Goal: Obtain resource: Download file/media

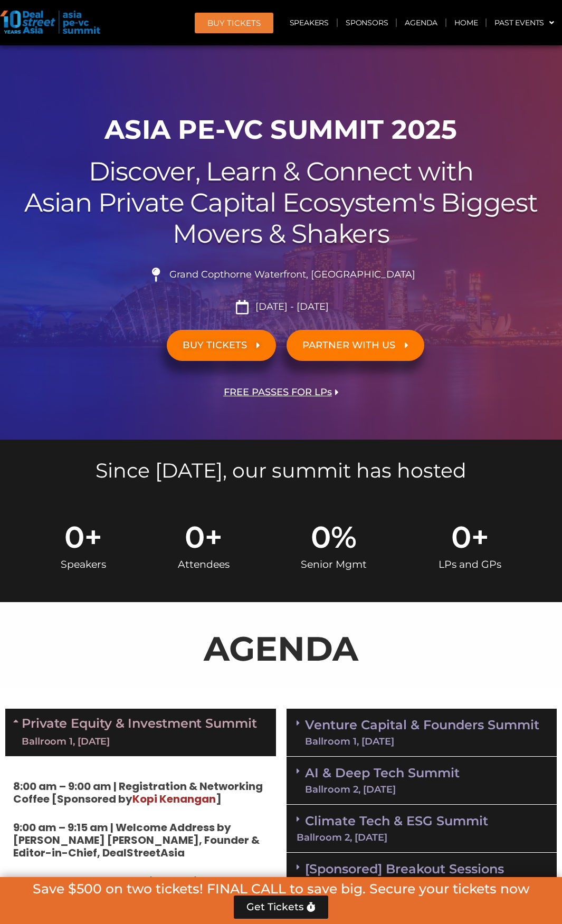
scroll to position [816, 0]
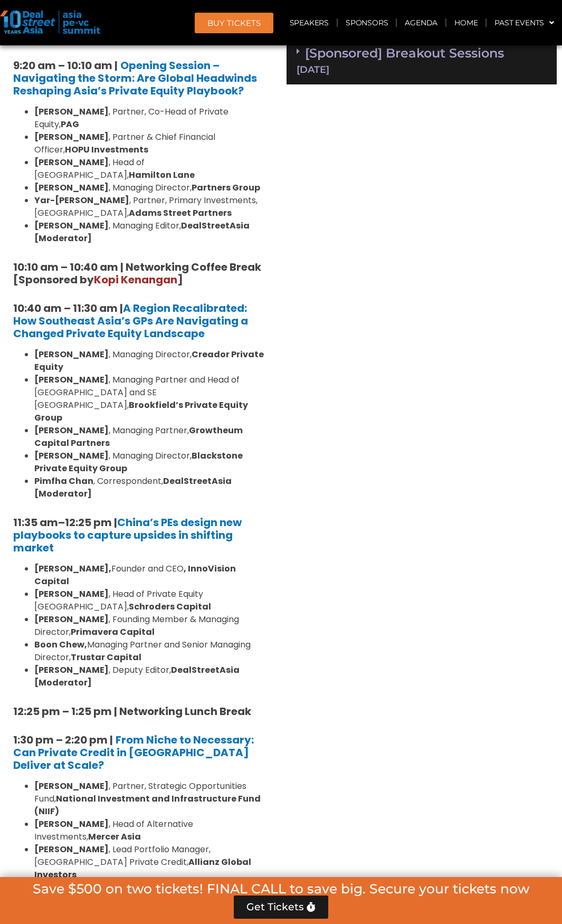
drag, startPoint x: 312, startPoint y: 446, endPoint x: 318, endPoint y: 445, distance: 6.0
click at [318, 445] on div "Venture Capital & Founders​ Summit Ballroom 1, [DATE] 8:00 am – 9:00 am | Regis…" at bounding box center [421, 842] width 281 height 1908
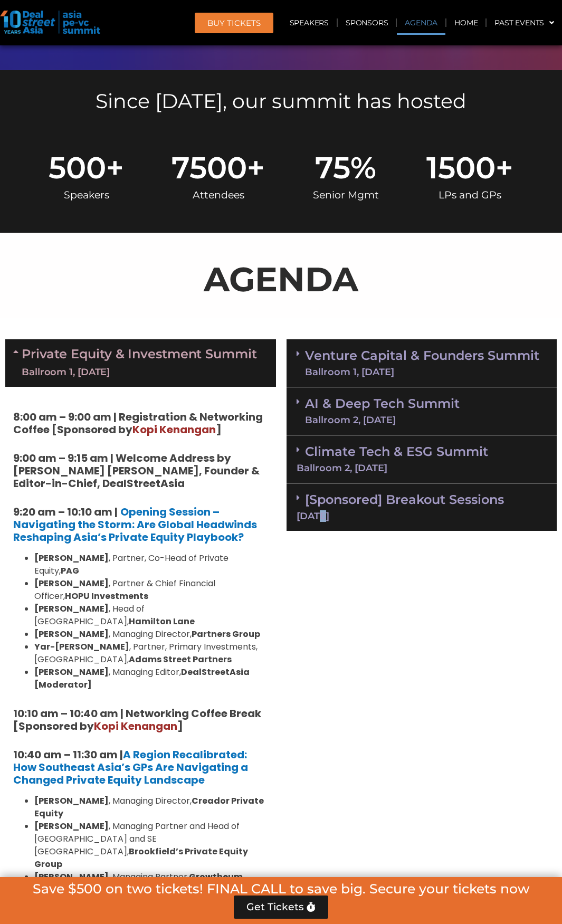
scroll to position [394, 0]
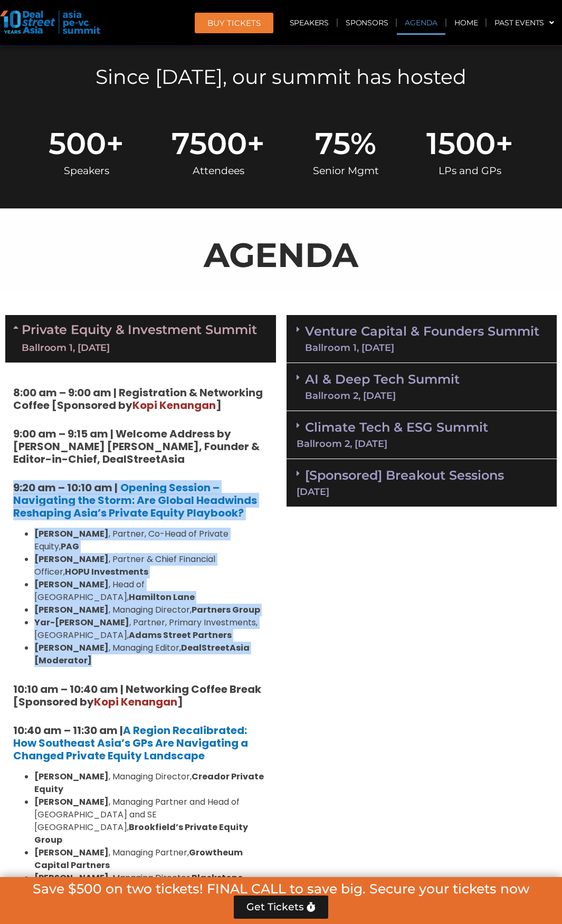
drag, startPoint x: 3, startPoint y: 480, endPoint x: 162, endPoint y: 627, distance: 217.3
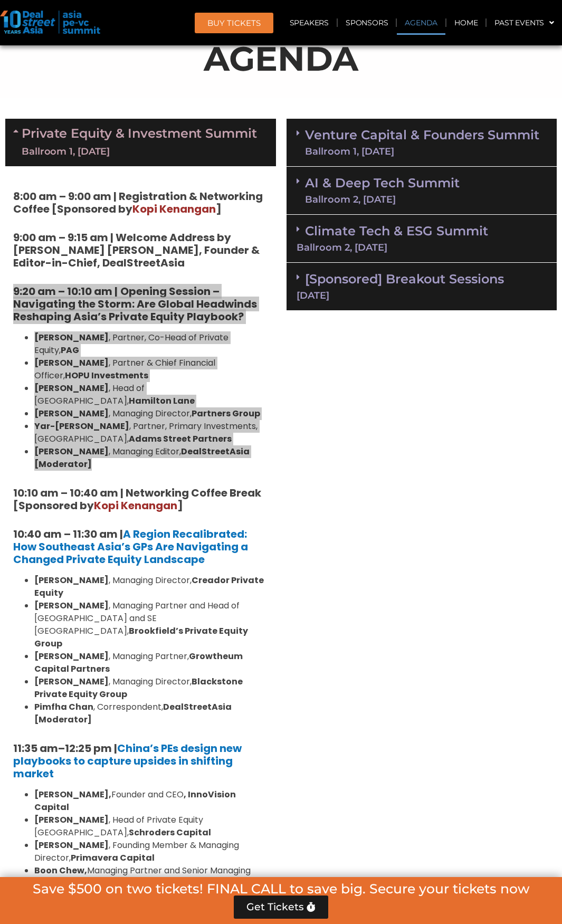
scroll to position [657, 0]
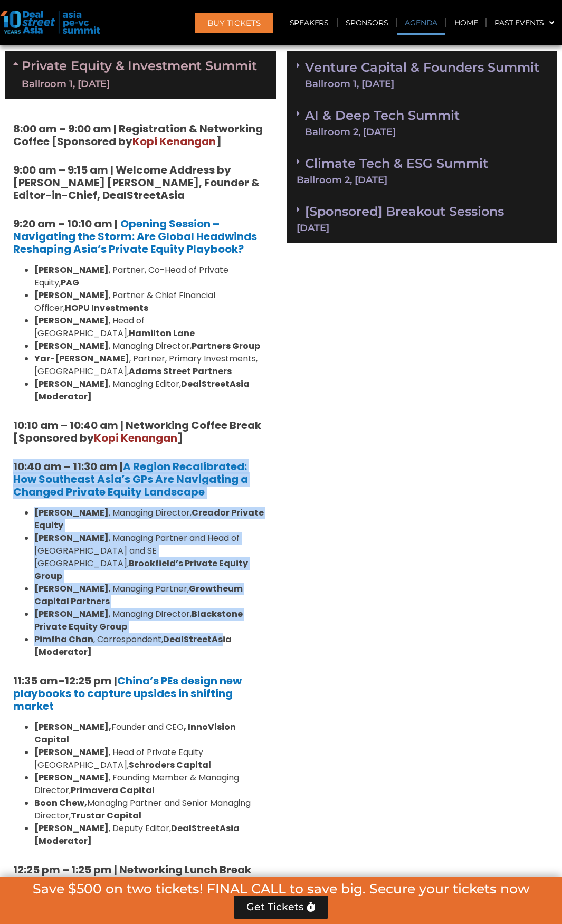
drag, startPoint x: 7, startPoint y: 454, endPoint x: 219, endPoint y: 607, distance: 261.6
click at [196, 633] on li "[PERSON_NAME] , Correspondent, DealStreetAsia [Moderator]" at bounding box center [151, 645] width 234 height 25
copy div "10:40 am – 11:30 am | A Region Recalibrated: How Southeast Asia’s GPs Are Navig…"
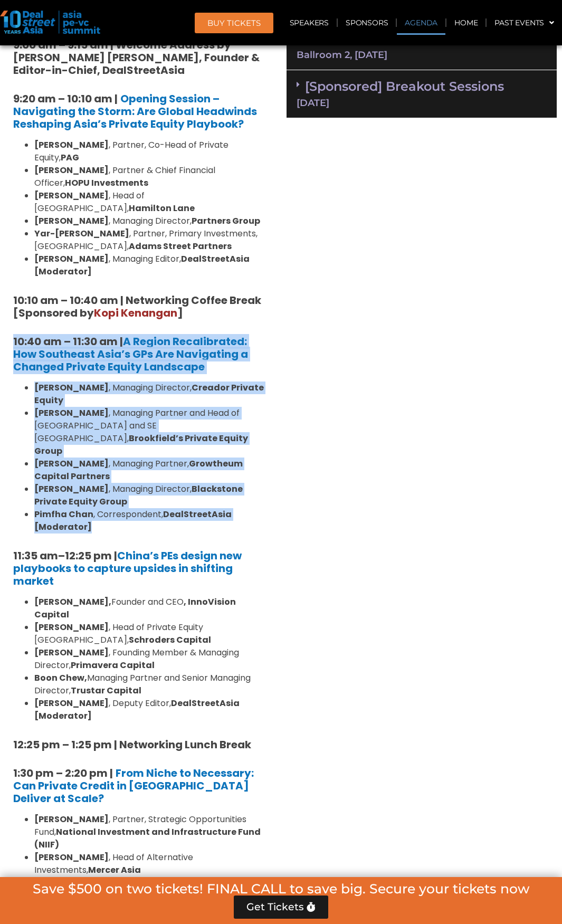
scroll to position [974, 0]
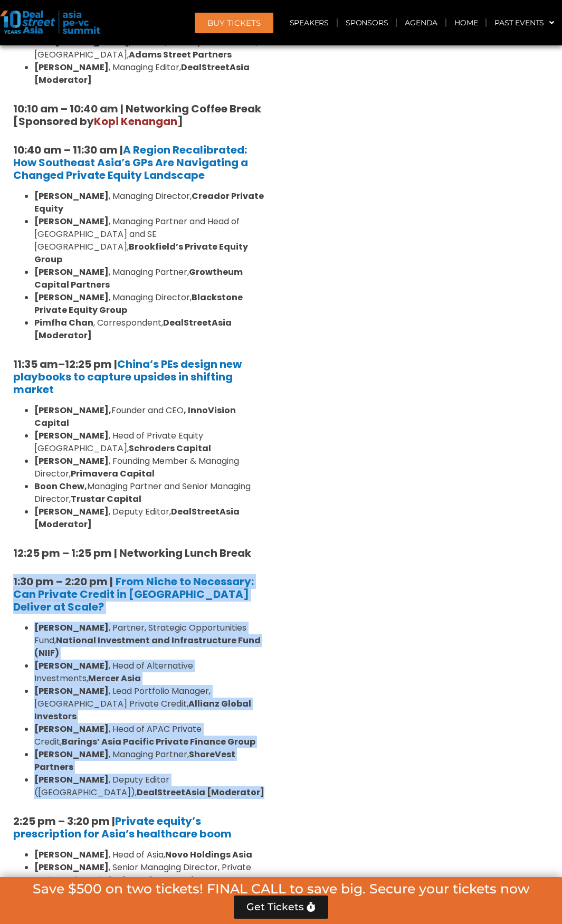
drag, startPoint x: 137, startPoint y: 711, endPoint x: 5, endPoint y: 532, distance: 222.6
click at [5, 532] on div "Private Equity & Investment Summit Ballroom 1, [DATE] 8:00 am – 9:00 am | Regis…" at bounding box center [140, 683] width 281 height 1908
copy div "1:30 pm – 2:20 pm | From Niche to Necessary: Can Private Credit in [GEOGRAPHIC_…"
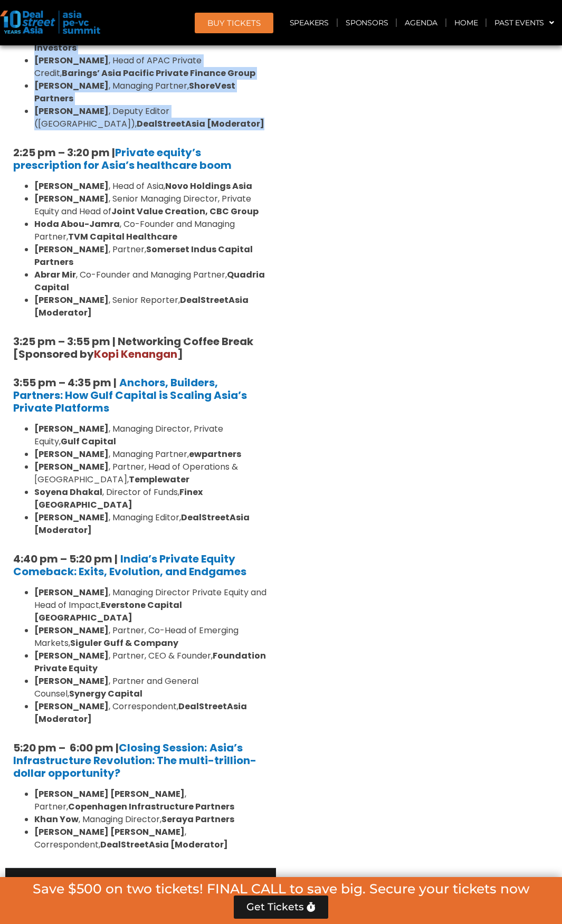
scroll to position [1660, 0]
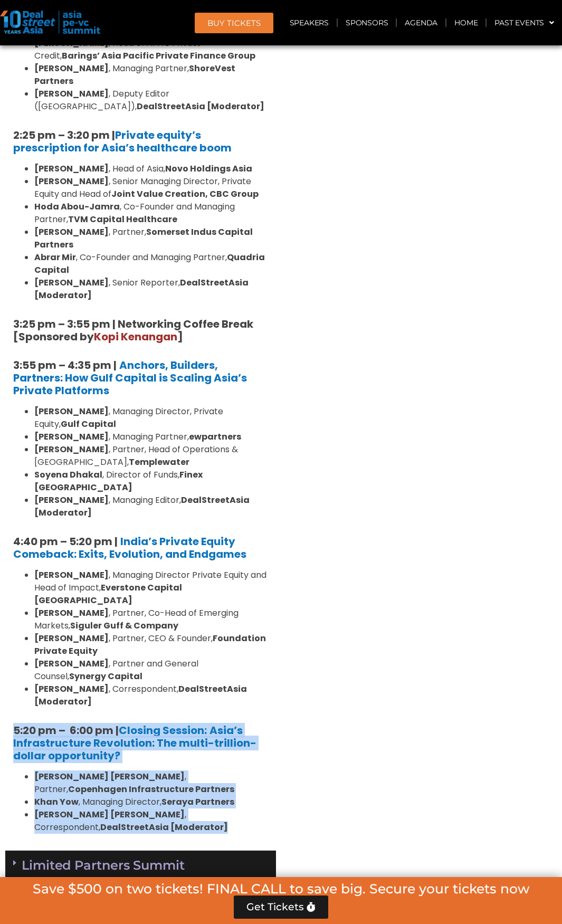
drag, startPoint x: 245, startPoint y: 729, endPoint x: 4, endPoint y: 625, distance: 262.7
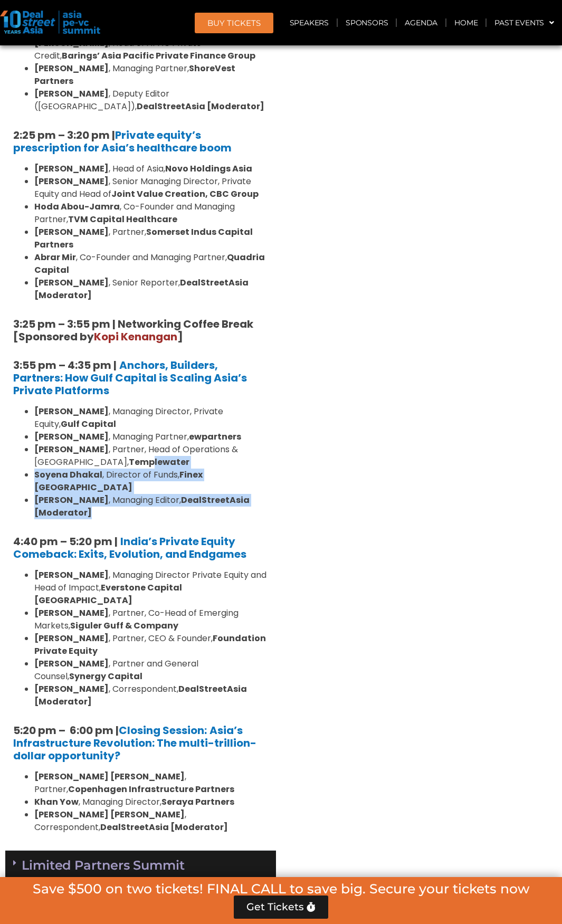
drag, startPoint x: 121, startPoint y: 429, endPoint x: 49, endPoint y: 381, distance: 86.8
click at [49, 405] on ul "[PERSON_NAME] , Managing Director, Private Equity, Gulf Capital [PERSON_NAME] ,…" at bounding box center [140, 462] width 255 height 114
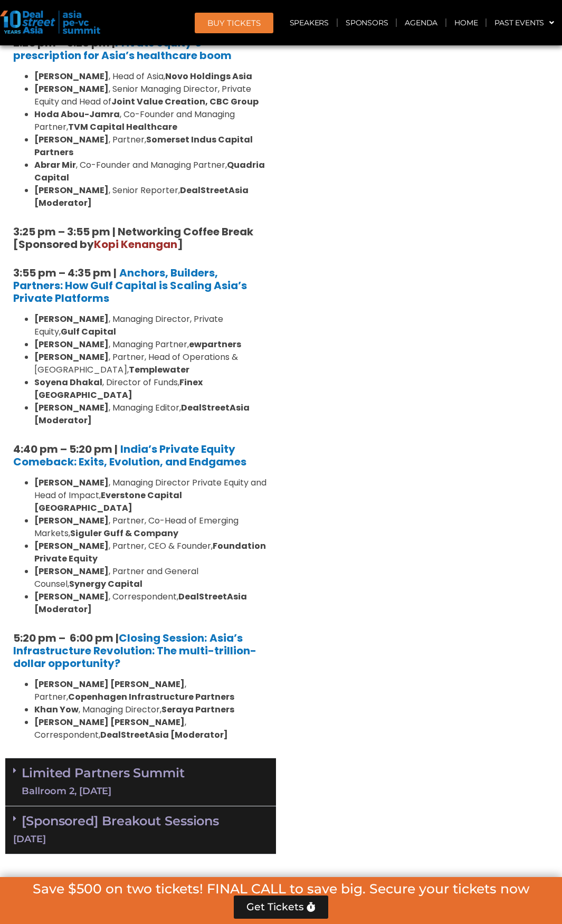
scroll to position [1871, 0]
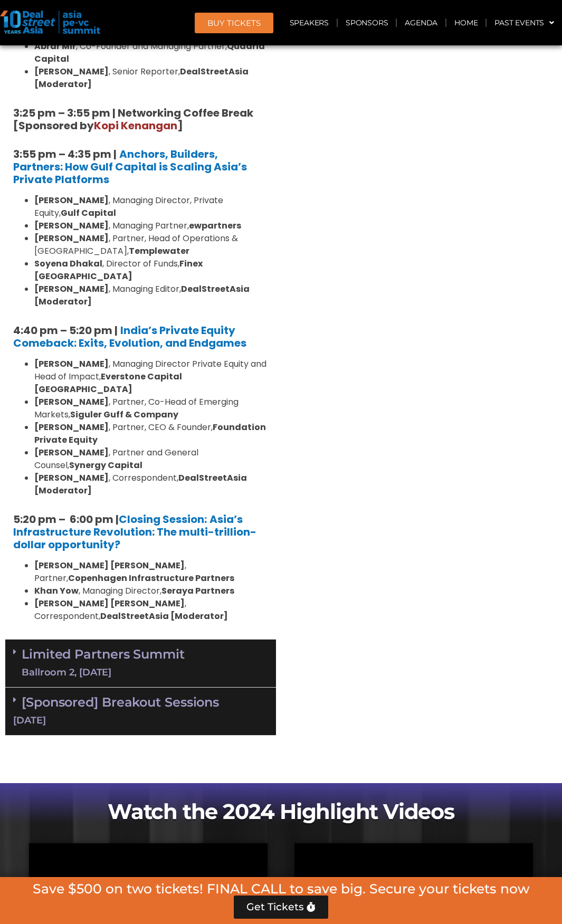
click at [20, 647] on span at bounding box center [17, 651] width 8 height 9
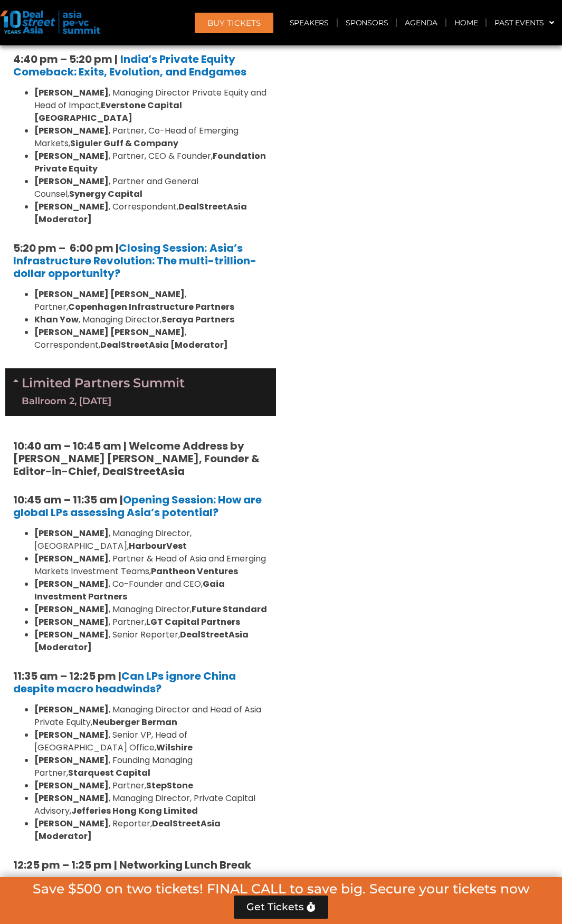
scroll to position [2240, 0]
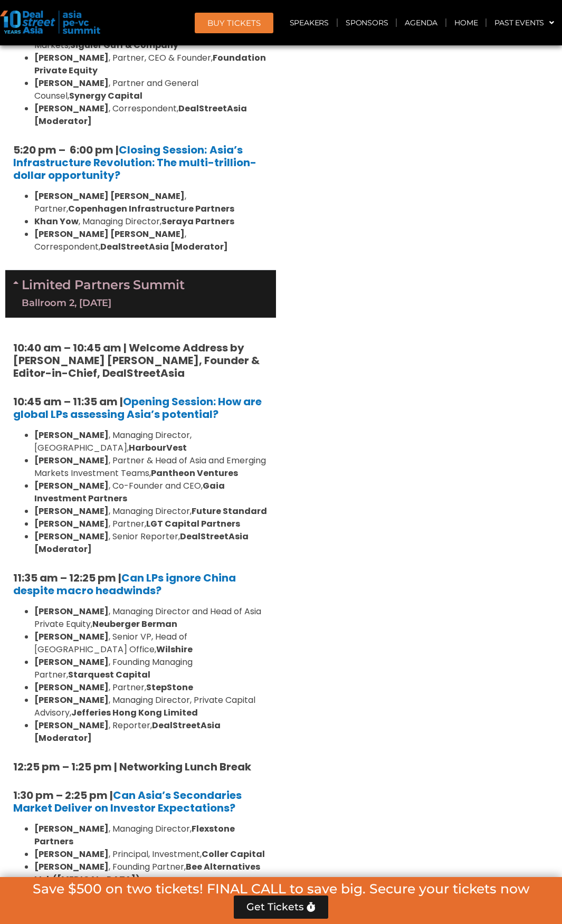
click at [150, 530] on li "[PERSON_NAME] , Senior Reporter, DealStreetAsia [Moderator]" at bounding box center [151, 542] width 234 height 25
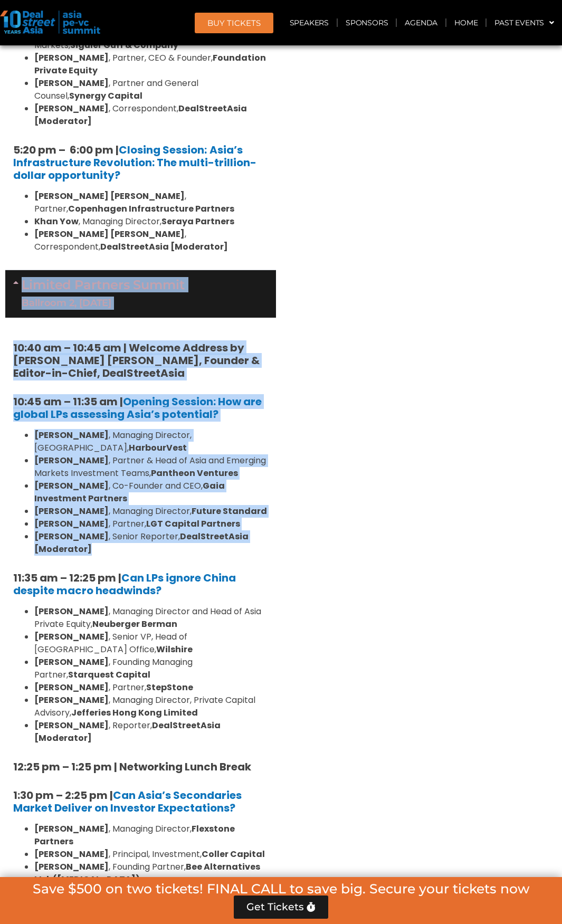
drag, startPoint x: 128, startPoint y: 447, endPoint x: 4, endPoint y: 177, distance: 297.2
click at [4, 177] on div "Private Equity & Investment Summit Ballroom 1, [DATE] 8:00 am – 9:00 am | Regis…" at bounding box center [140, 52] width 281 height 3179
copy div "Limited Partners [GEOGRAPHIC_DATA] 2, [DATE] 10:40 am – 10:45 am | Welcome Addr…"
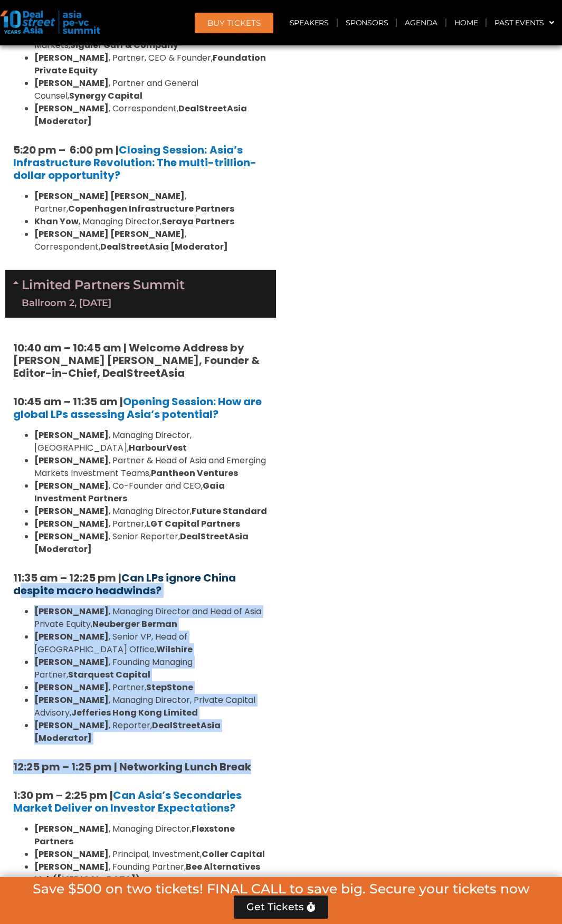
drag, startPoint x: 261, startPoint y: 620, endPoint x: 14, endPoint y: 485, distance: 281.4
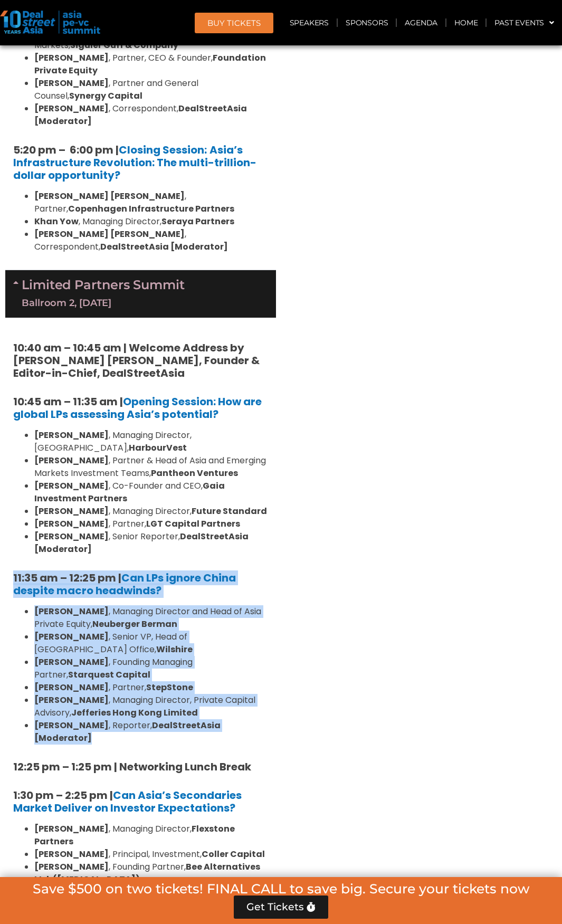
drag, startPoint x: 12, startPoint y: 471, endPoint x: 256, endPoint y: 615, distance: 283.3
copy div "11:35 am – 12:25 pm | Can LPs ignore China despite macro headwinds? [PERSON_NAM…"
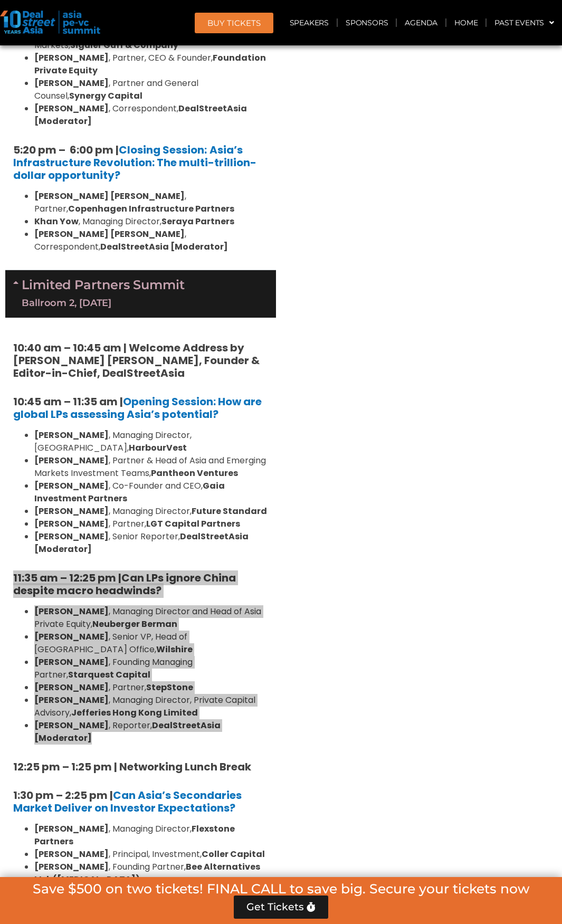
scroll to position [2556, 0]
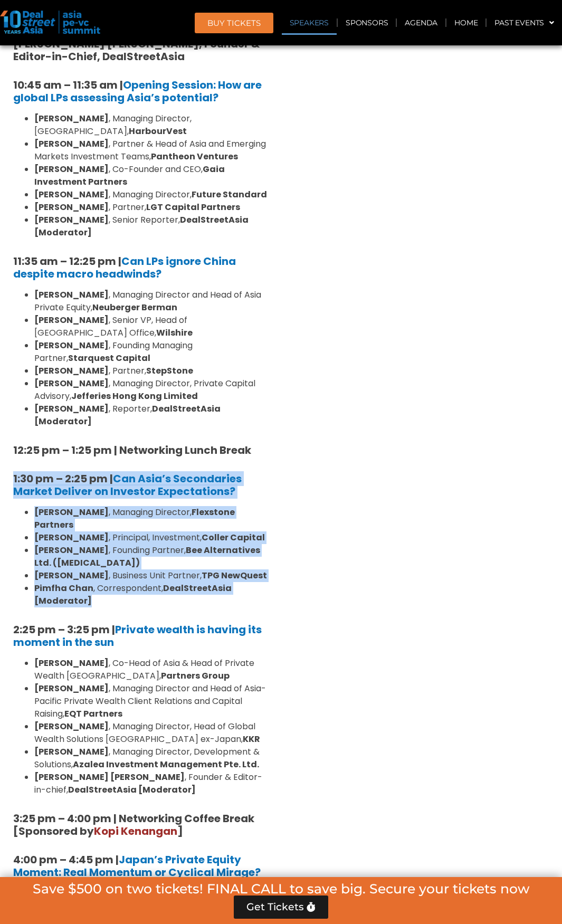
drag, startPoint x: 141, startPoint y: 463, endPoint x: 9, endPoint y: 341, distance: 179.6
click at [9, 341] on div "10:40 am – 10:45 am | Welcome Address by [PERSON_NAME] [PERSON_NAME], Founder &…" at bounding box center [140, 637] width 271 height 1272
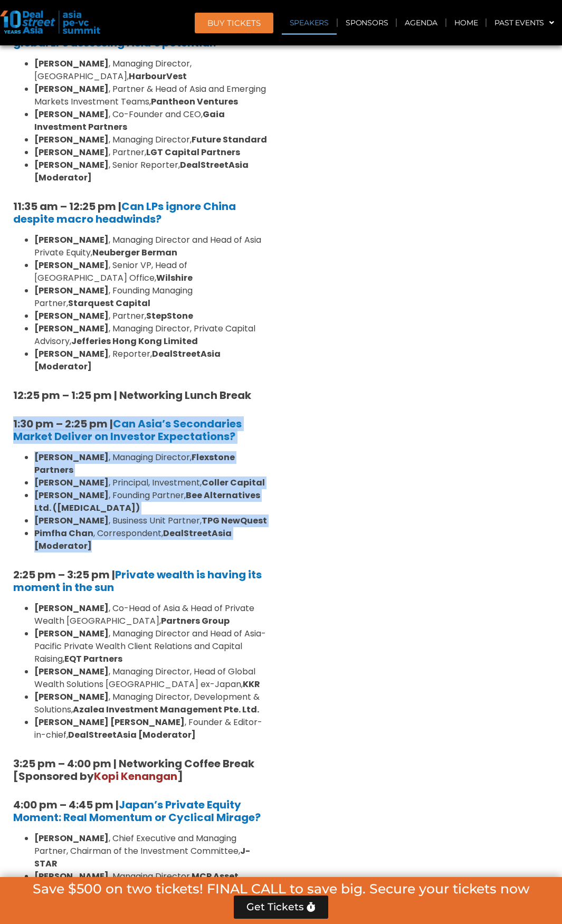
scroll to position [2662, 0]
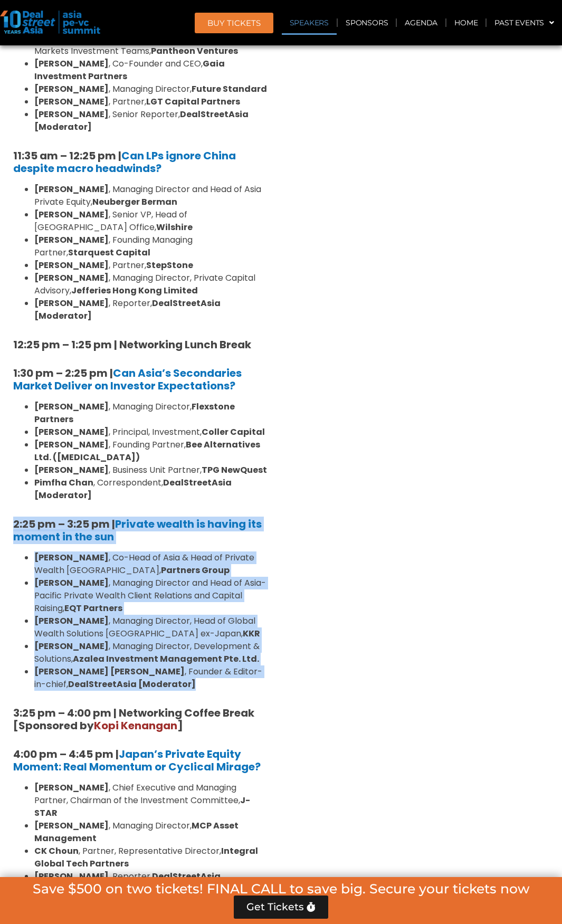
drag, startPoint x: 203, startPoint y: 541, endPoint x: 4, endPoint y: 381, distance: 255.2
copy div "2:25 pm – 3:25 pm | Private wealth is having its moment in the sun [PERSON_NAME…"
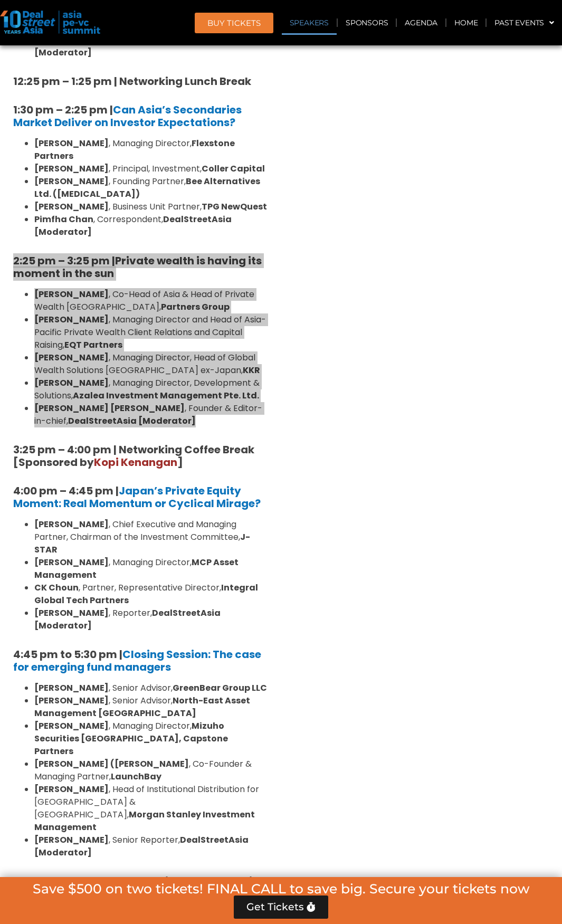
scroll to position [2926, 0]
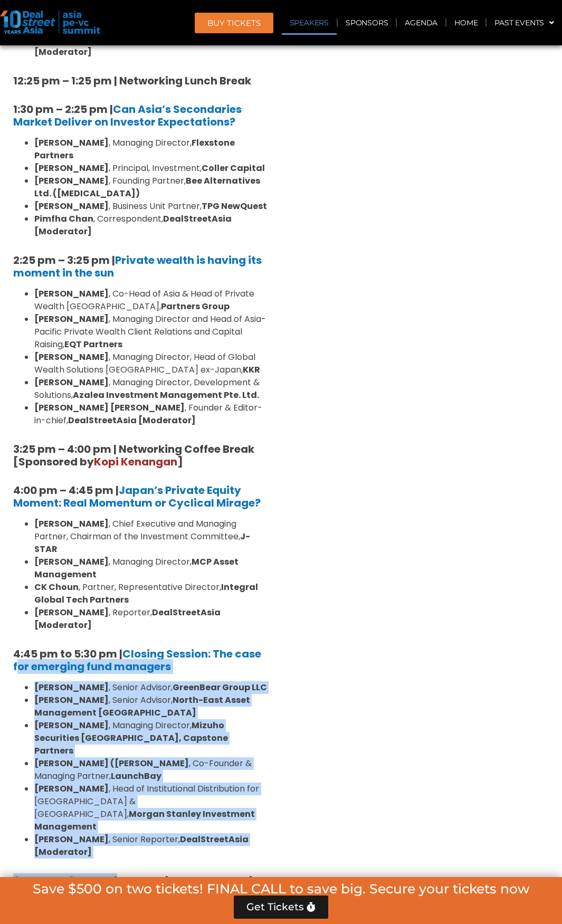
drag, startPoint x: 119, startPoint y: 681, endPoint x: 4, endPoint y: 511, distance: 205.9
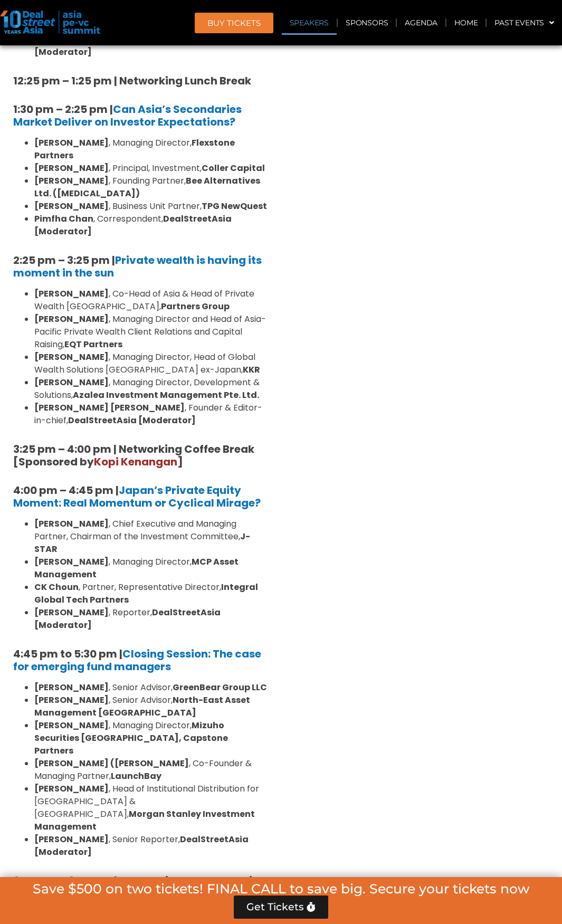
click at [11, 495] on div "10:40 am – 10:45 am | Welcome Address by [PERSON_NAME] [PERSON_NAME], Founder &…" at bounding box center [140, 268] width 271 height 1272
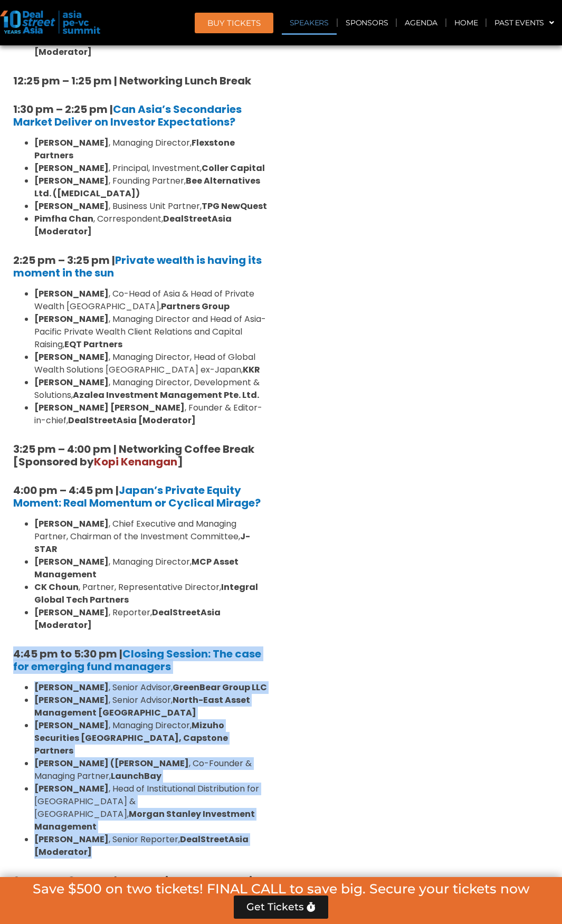
drag, startPoint x: 6, startPoint y: 500, endPoint x: 251, endPoint y: 674, distance: 300.5
click at [251, 674] on div "10:40 am – 10:45 am | Welcome Address by [PERSON_NAME] [PERSON_NAME], Founder &…" at bounding box center [140, 268] width 271 height 1272
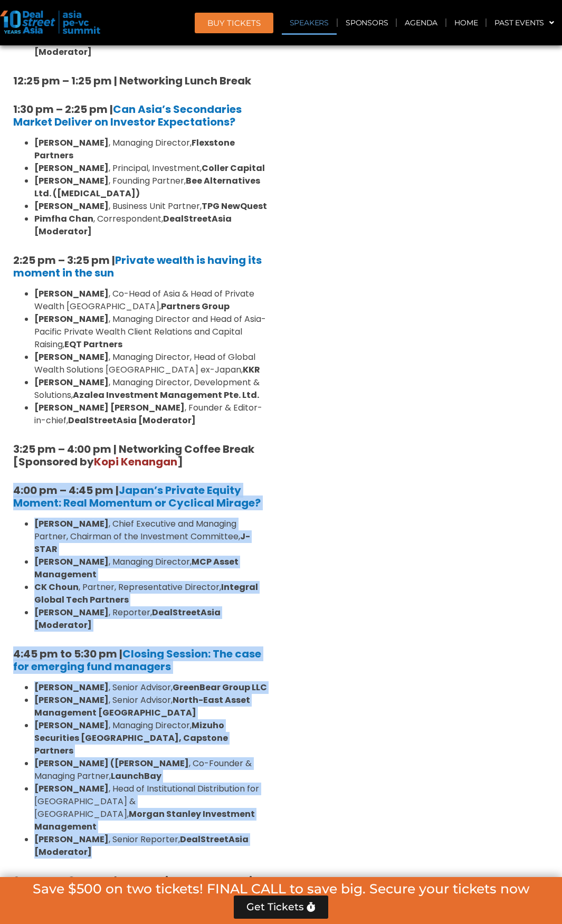
drag, startPoint x: 6, startPoint y: 345, endPoint x: 242, endPoint y: 668, distance: 400.2
click at [242, 668] on div "10:40 am – 10:45 am | Welcome Address by [PERSON_NAME] [PERSON_NAME], Founder &…" at bounding box center [140, 268] width 271 height 1272
copy div "4:00 pm – 4:45 pm | Japan’s Private Equity Moment: Real Momentum or Cyclical Mi…"
click at [88, 724] on div "10:40 am – 10:45 am | Welcome Address by [PERSON_NAME] [PERSON_NAME], Founder &…" at bounding box center [140, 268] width 271 height 1272
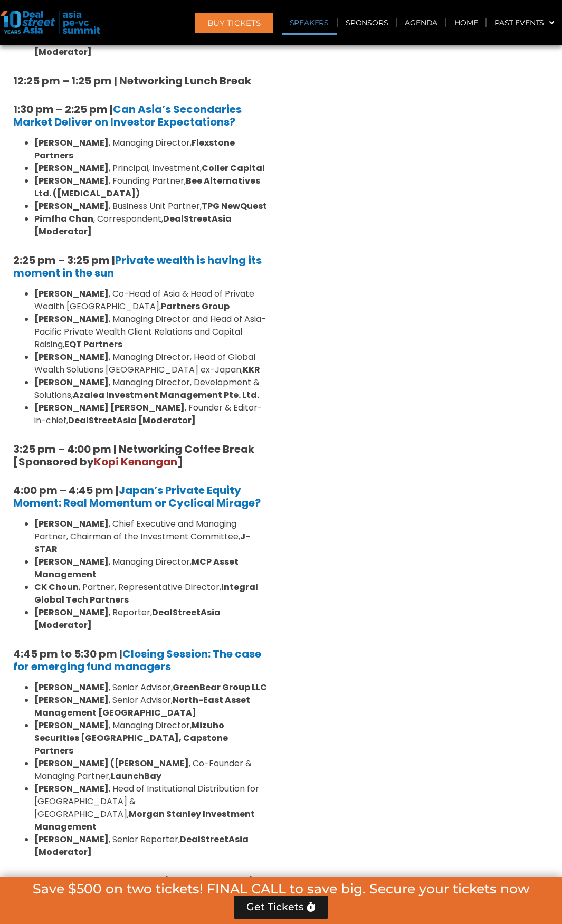
click at [87, 911] on link "[Sponsored] Breakout Sessions [DATE]" at bounding box center [140, 927] width 255 height 33
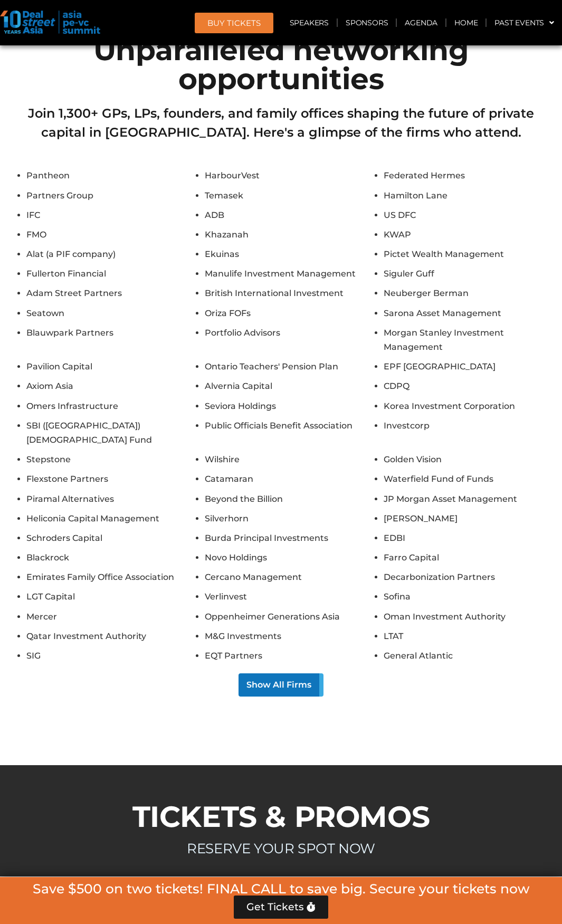
scroll to position [13566, 0]
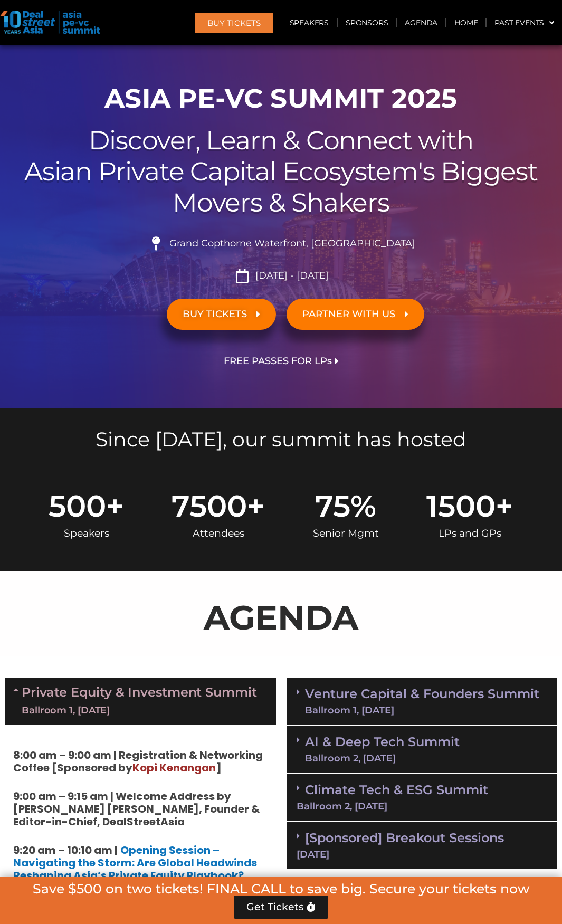
scroll to position [0, 0]
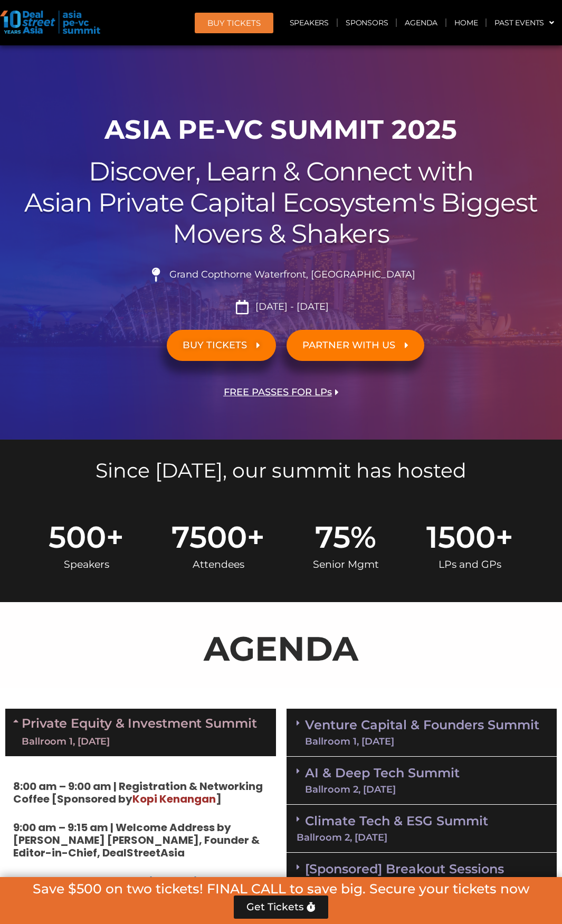
click at [34, 20] on img at bounding box center [50, 22] width 100 height 23
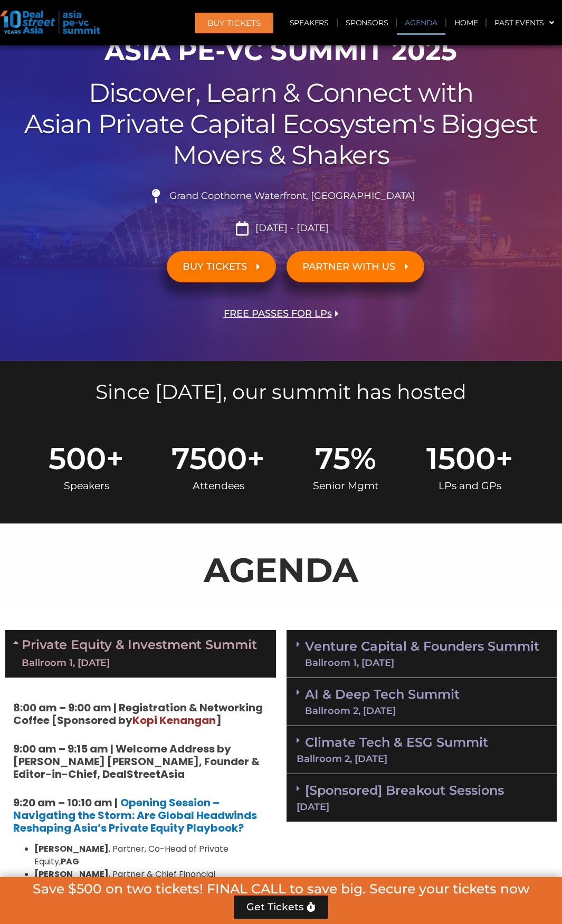
scroll to position [475, 0]
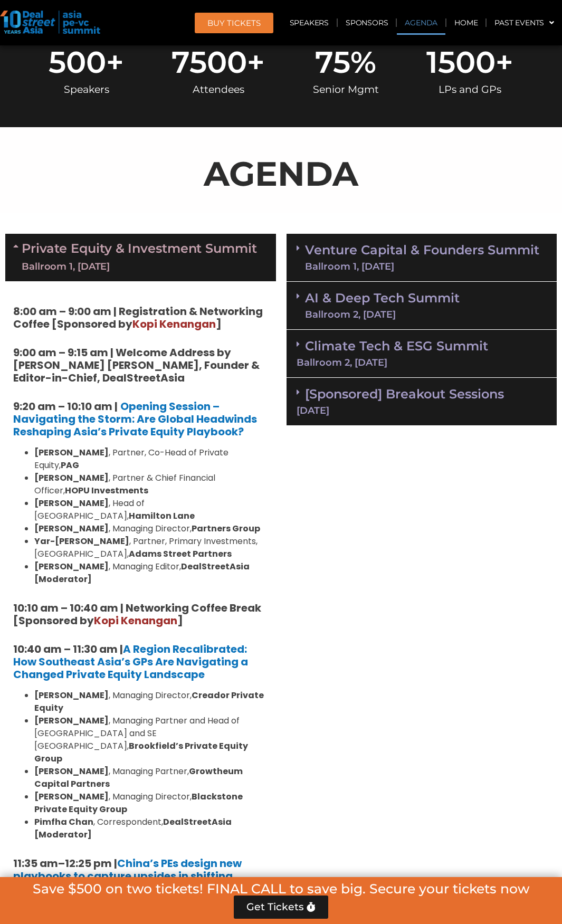
click at [389, 253] on link "Venture Capital & Founders​ Summit Ballroom 1, [DATE]" at bounding box center [422, 257] width 234 height 27
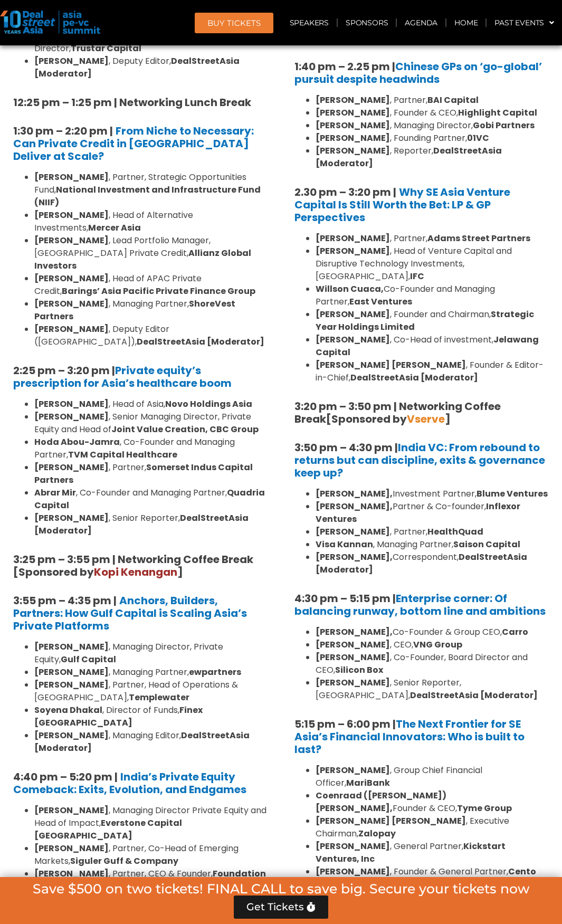
scroll to position [1741, 0]
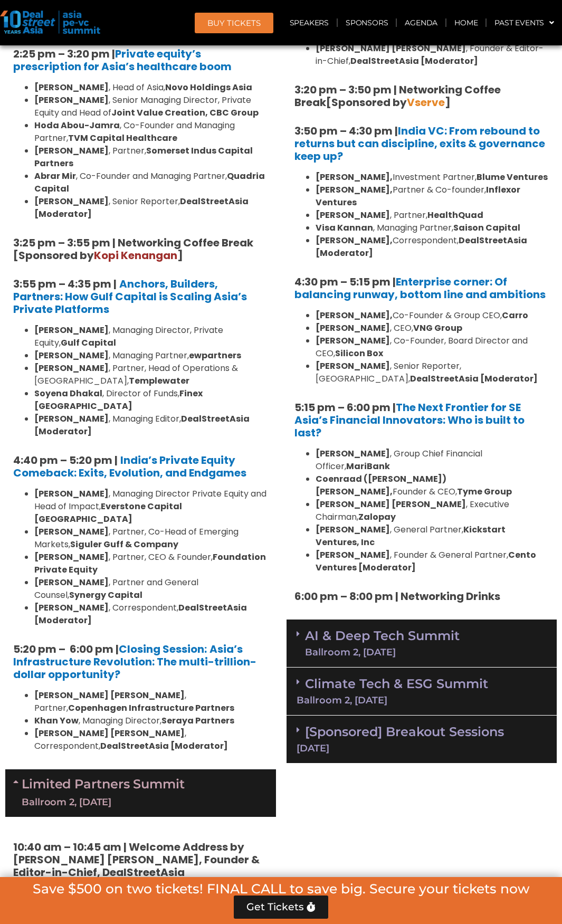
click at [515, 619] on div "AI & Deep Tech Summit Ballroom 2, [DATE]" at bounding box center [421, 643] width 271 height 48
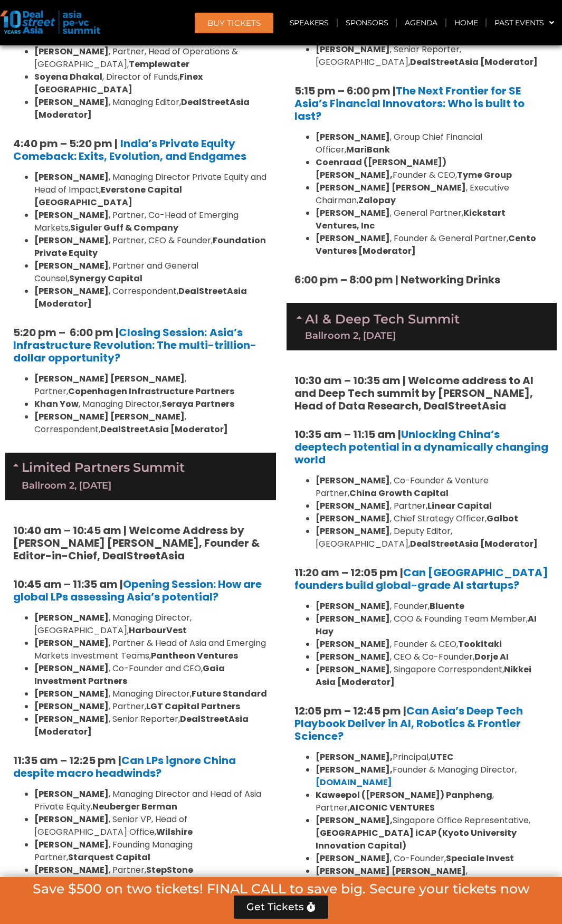
scroll to position [2427, 0]
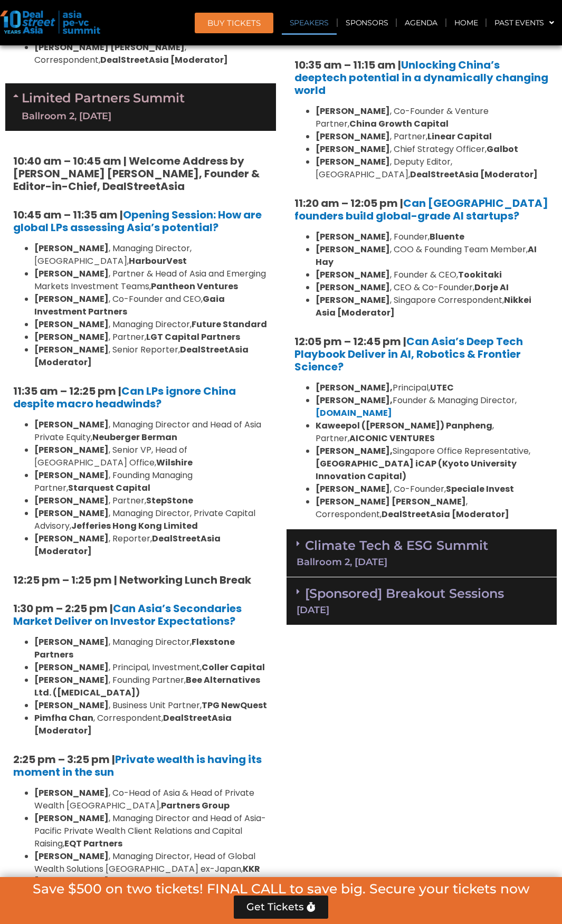
click at [485, 557] on div "Ballroom 2, [DATE]" at bounding box center [421, 561] width 251 height 9
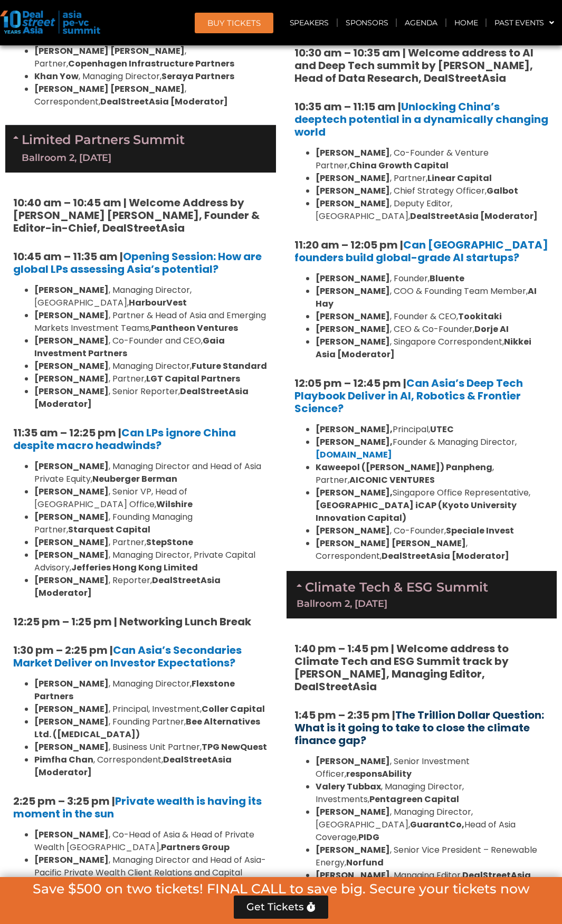
scroll to position [2479, 0]
